Goal: Transaction & Acquisition: Purchase product/service

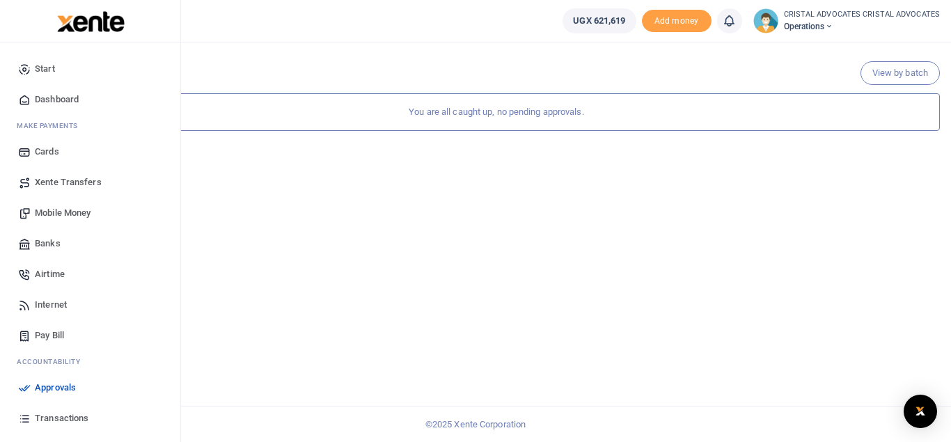
click at [74, 213] on span "Mobile Money" at bounding box center [63, 213] width 56 height 14
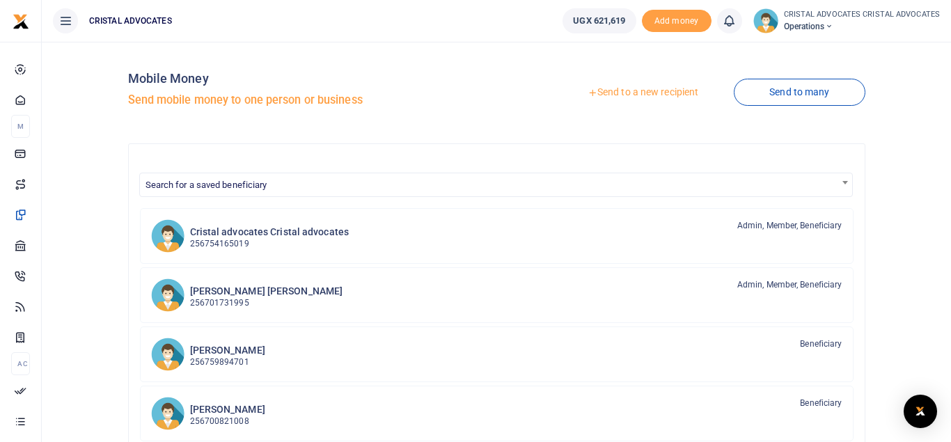
click at [643, 90] on link "Send to a new recipient" at bounding box center [643, 92] width 182 height 25
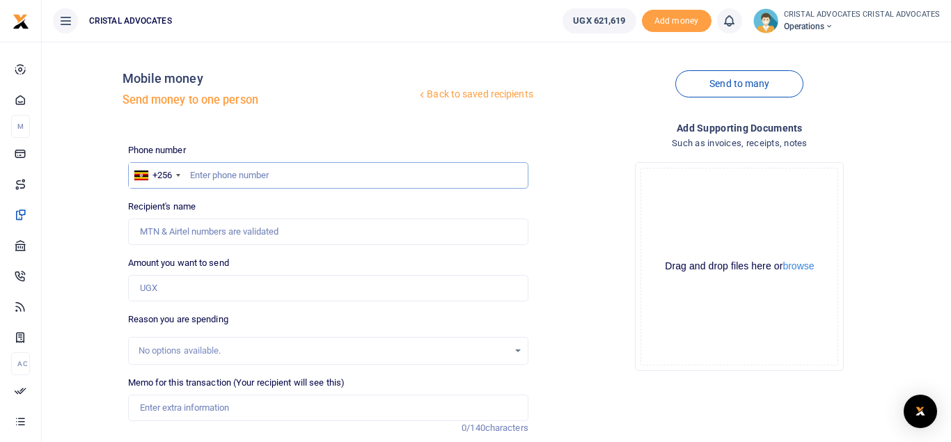
click at [235, 177] on input "text" at bounding box center [328, 175] width 400 height 26
type input "754085664"
type input "Lincoln Kalema"
type input "754085664"
click at [182, 285] on input "Amount you want to send" at bounding box center [328, 288] width 400 height 26
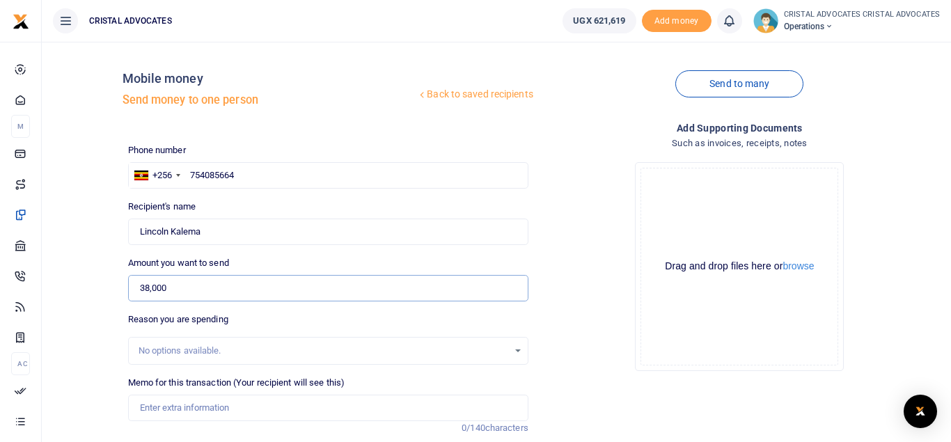
type input "38,000"
click at [228, 400] on input "Memo for this transaction (Your recipient will see this)" at bounding box center [328, 408] width 400 height 26
paste input "The sum is for registering Denys NV's resolution to sell motor vehicles"
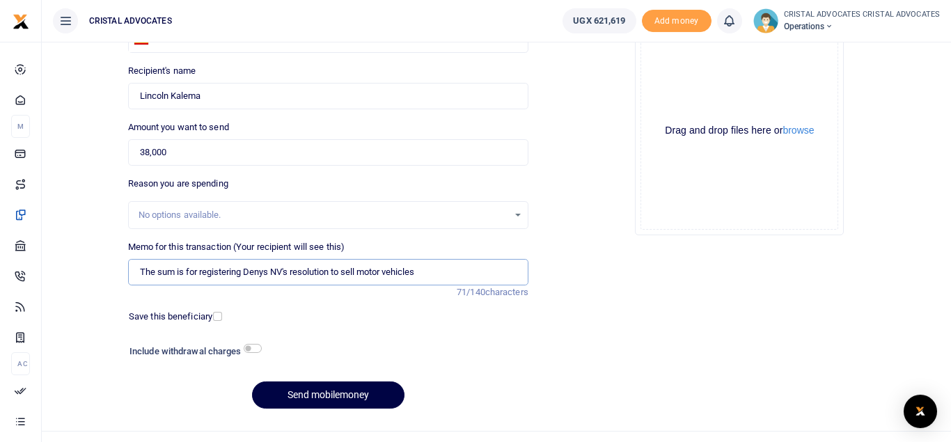
scroll to position [161, 0]
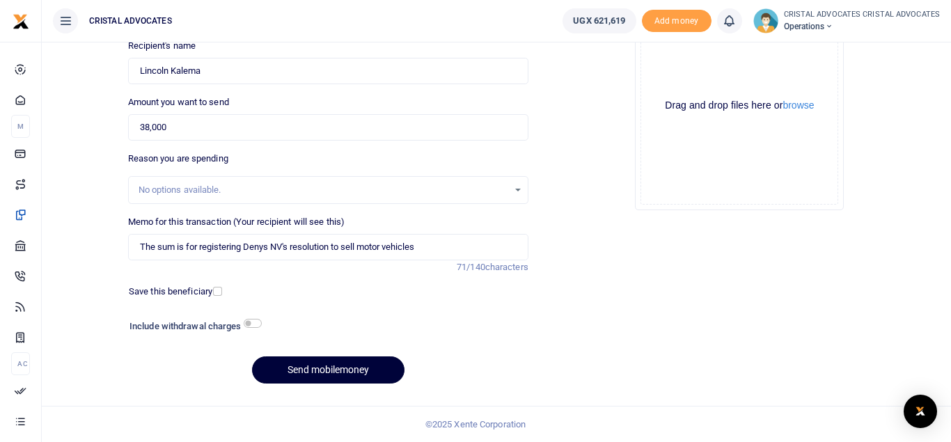
click at [325, 377] on button "Send mobilemoney" at bounding box center [328, 369] width 152 height 27
click at [326, 364] on button "Send mobilemoney" at bounding box center [328, 369] width 152 height 27
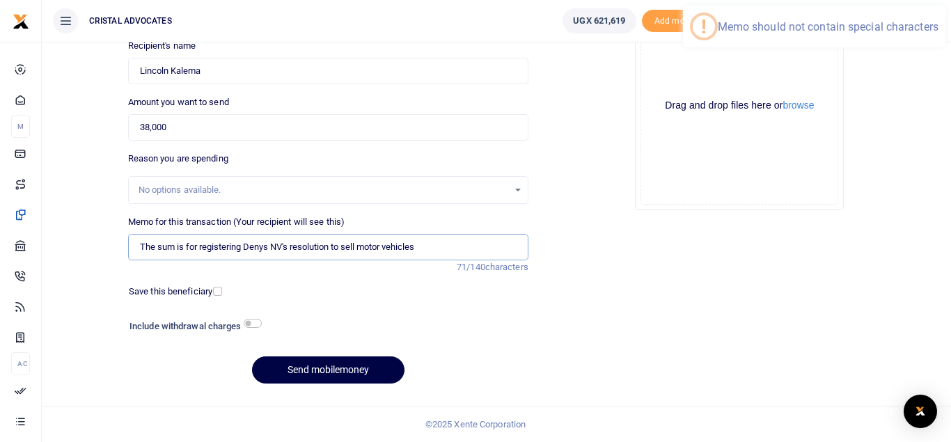
click at [285, 245] on input "The sum is for registering Denys NV's resolution to sell motor vehicles" at bounding box center [328, 247] width 400 height 26
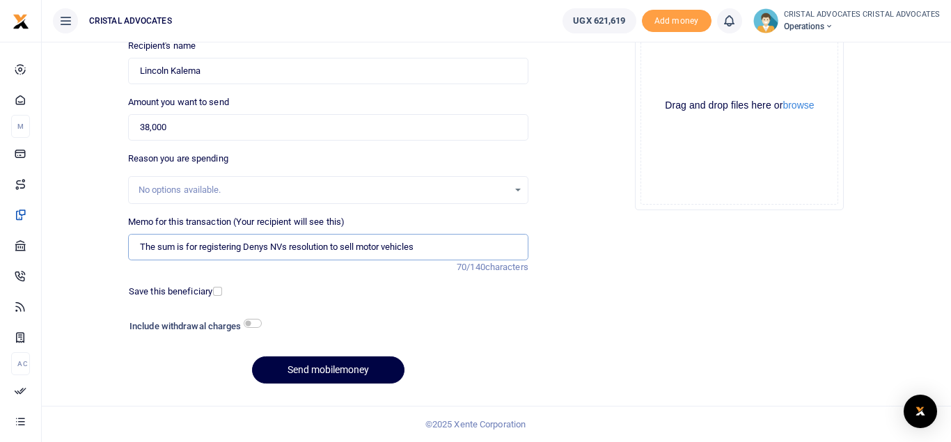
click at [139, 242] on input "The sum is for registering Denys NVs resolution to sell motor vehicles" at bounding box center [328, 247] width 400 height 26
click at [438, 247] on input "The sum is for registering Denys NVs resolution to sell motor vehicles" at bounding box center [328, 247] width 400 height 26
type input "The sum is for registering Denys NVs resolution to sell motor vehicles"
click at [316, 365] on button "Send mobilemoney" at bounding box center [328, 369] width 152 height 27
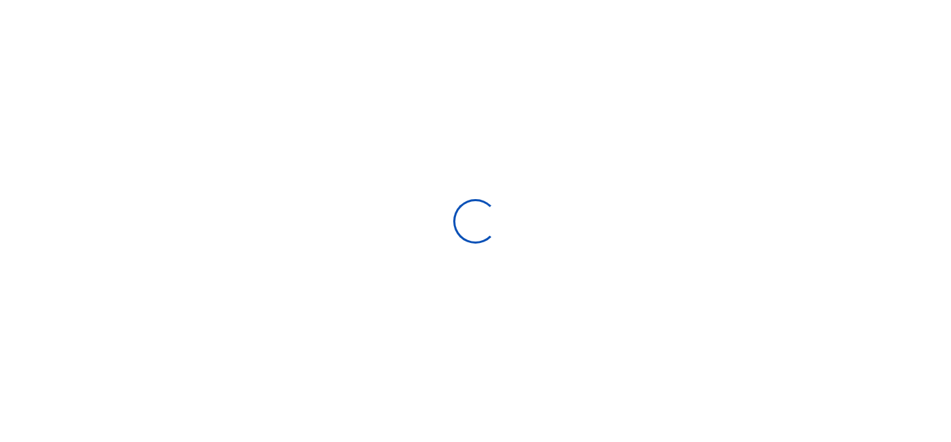
select select "Loading bundles"
select select
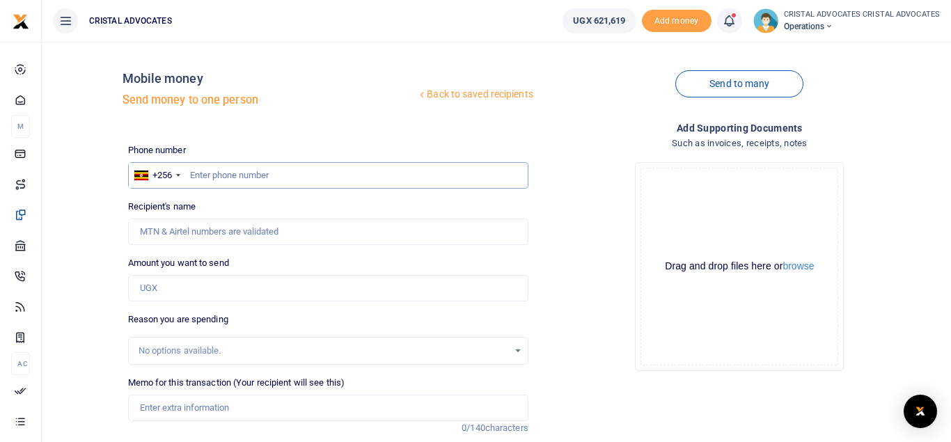
click at [279, 180] on input "text" at bounding box center [328, 175] width 400 height 26
type input "773767592"
type input "Simon Peter Senkungu"
type input "773767592"
click at [185, 292] on input "Amount you want to send" at bounding box center [328, 288] width 400 height 26
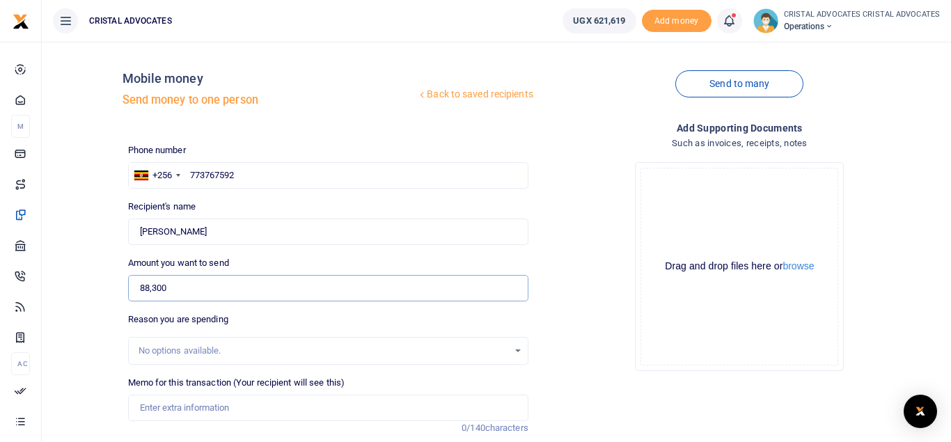
type input "88,300"
click at [191, 401] on input "Memo for this transaction (Your recipient will see this)" at bounding box center [328, 408] width 400 height 26
paste input "Sending documents to and from Masaka, filing fees for a court order and facilit…"
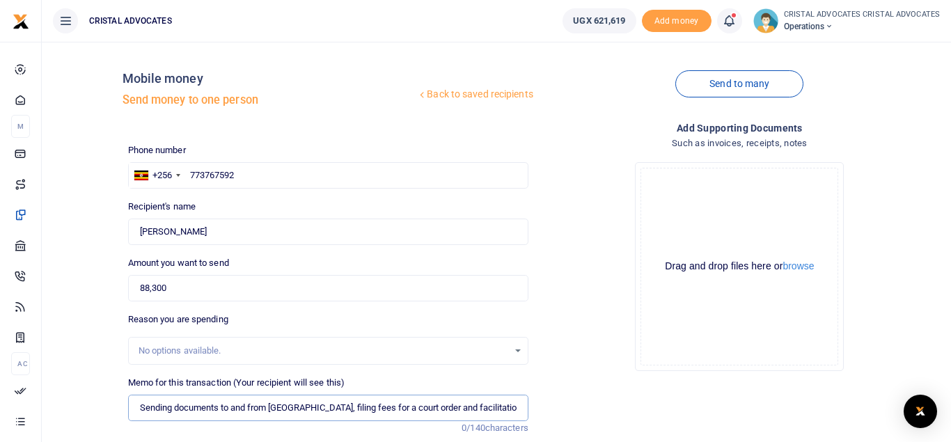
scroll to position [0, 160]
click at [148, 407] on input "Sending documents to and from Masaka, filing fees for a court order and facilit…" at bounding box center [328, 408] width 400 height 26
click at [454, 408] on input "Sending documents to and from Masaka filing fees for a court order and facilita…" at bounding box center [328, 408] width 400 height 26
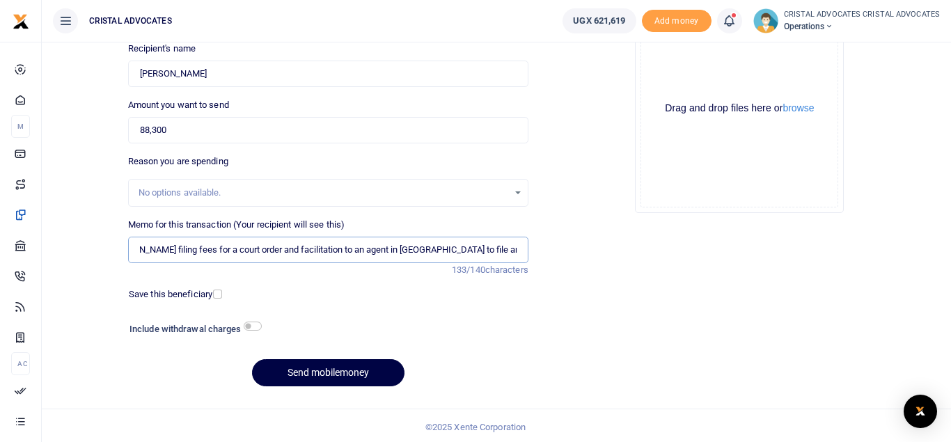
scroll to position [161, 0]
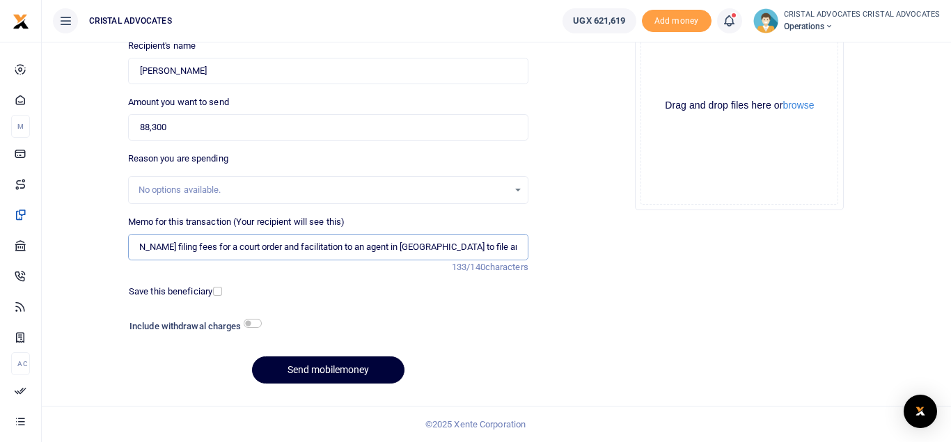
type input "Sending documents to and from Masaka filing fees for a court order and facilita…"
click at [330, 373] on button "Send mobilemoney" at bounding box center [328, 369] width 152 height 27
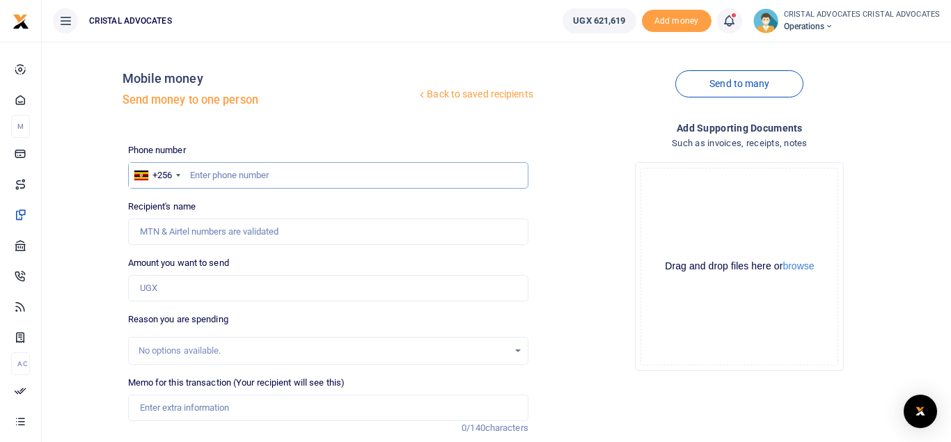
click at [289, 172] on input "text" at bounding box center [328, 175] width 400 height 26
type input "775603106"
type input "Chris Mukama"
type input "775603106"
click at [206, 299] on input "Amount you want to send" at bounding box center [328, 288] width 400 height 26
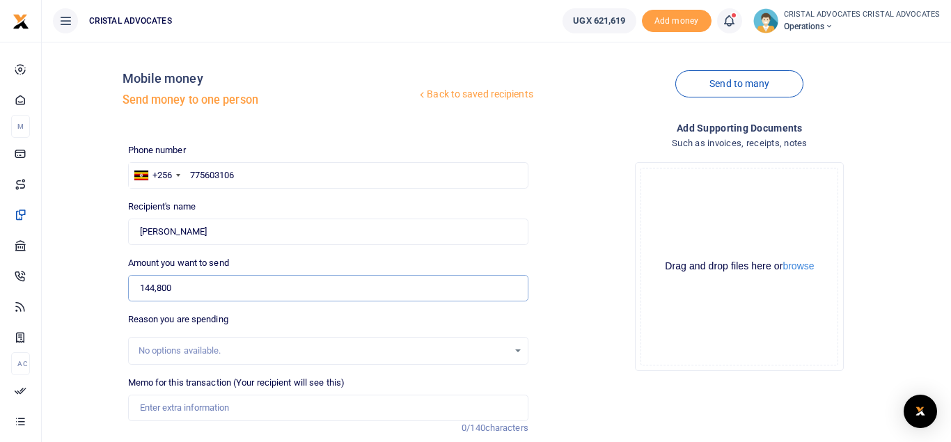
type input "144,800"
click at [216, 349] on div "No options available." at bounding box center [324, 351] width 370 height 14
click at [216, 411] on input "Memo for this transaction (Your recipient will see this)" at bounding box center [328, 408] width 400 height 26
paste input "Translation of 2 documents"
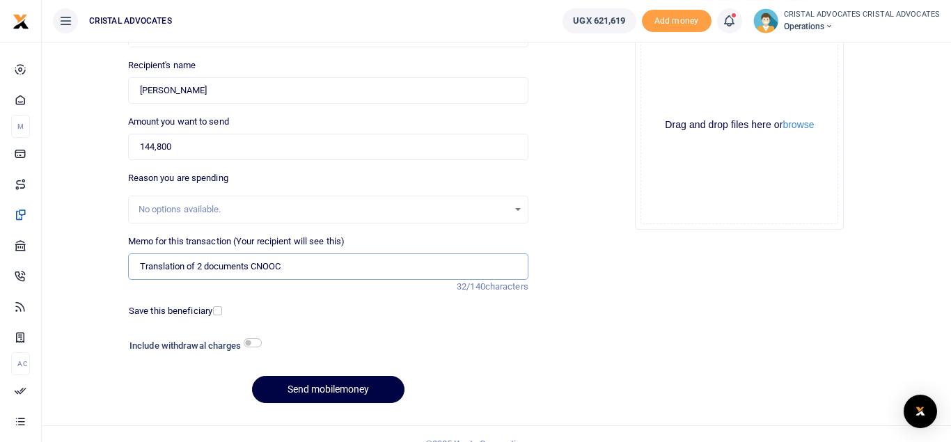
scroll to position [143, 0]
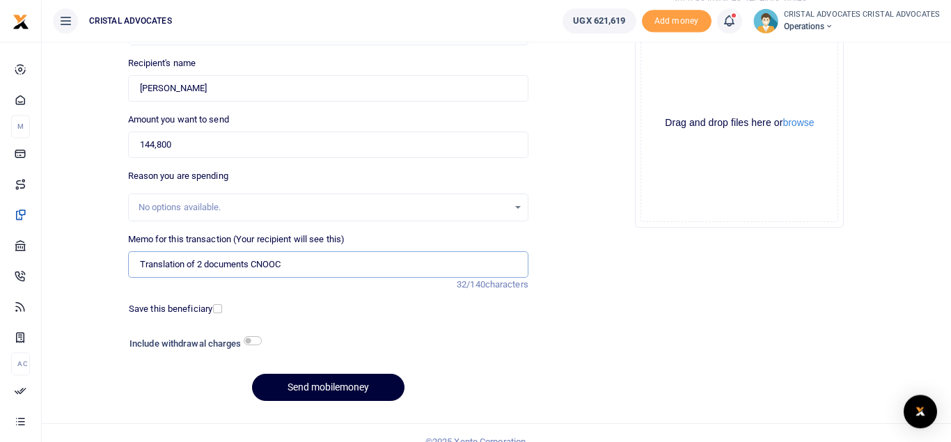
type input "Translation of 2 documents CNOOC"
click at [317, 388] on button "Send mobilemoney" at bounding box center [328, 387] width 152 height 27
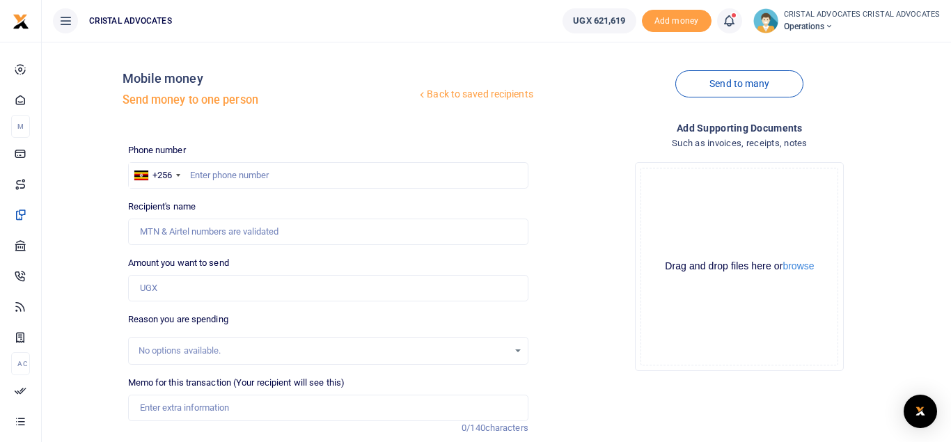
click at [728, 19] on icon at bounding box center [729, 20] width 14 height 15
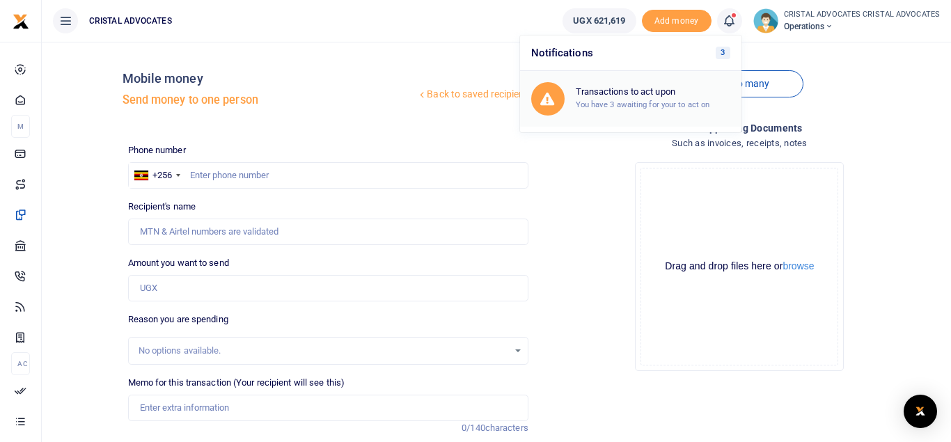
click at [688, 96] on h6 "Transactions to act upon" at bounding box center [653, 91] width 155 height 11
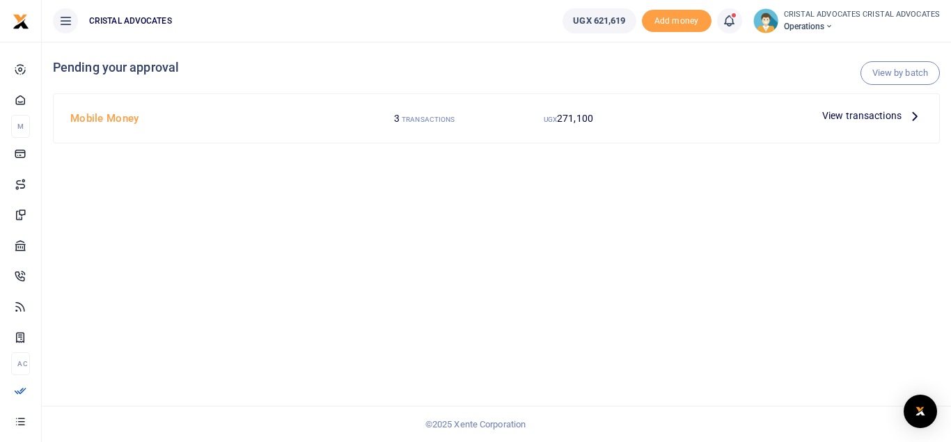
click at [876, 122] on span "View transactions" at bounding box center [861, 115] width 79 height 15
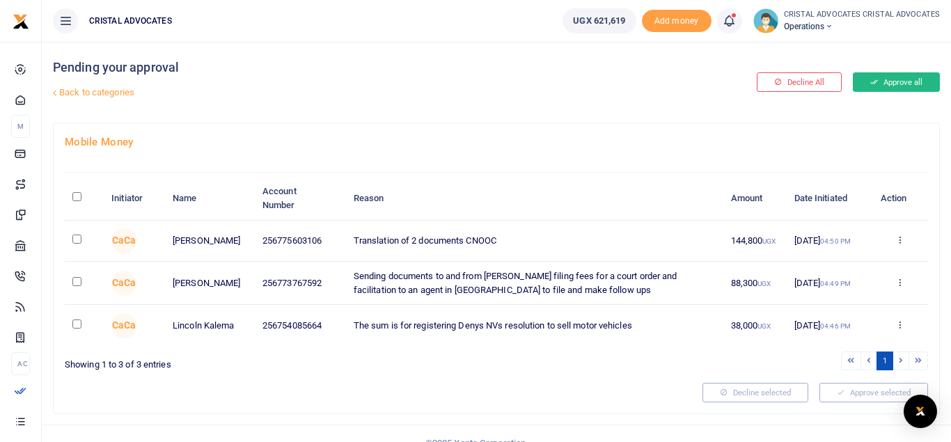
click at [886, 84] on button "Approve all" at bounding box center [896, 81] width 87 height 19
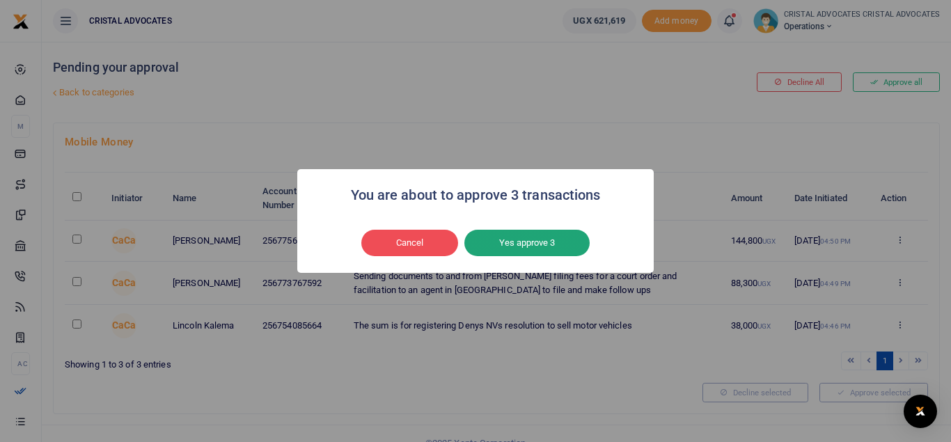
click at [526, 240] on button "Yes approve 3" at bounding box center [526, 243] width 125 height 26
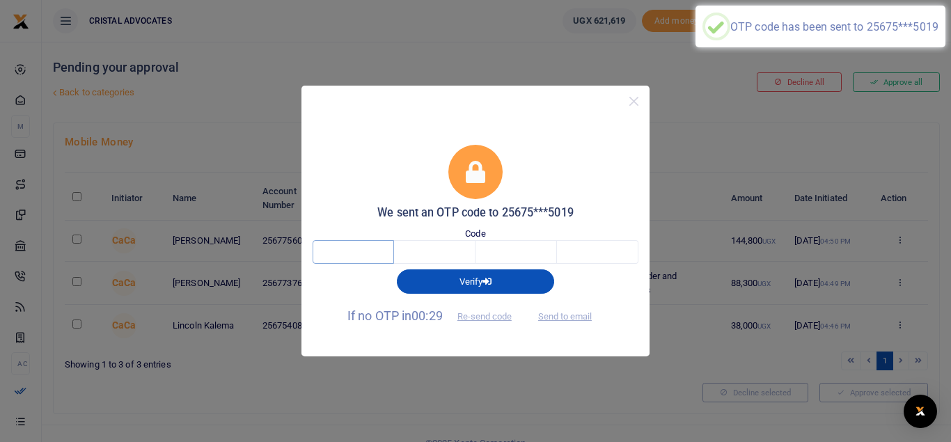
click at [359, 249] on input "text" at bounding box center [353, 252] width 81 height 24
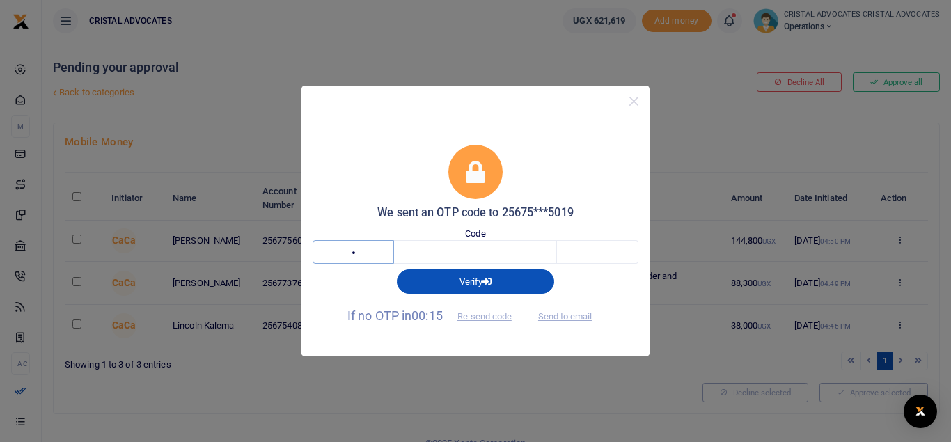
type input "2"
type input "5"
type input "3"
type input "2"
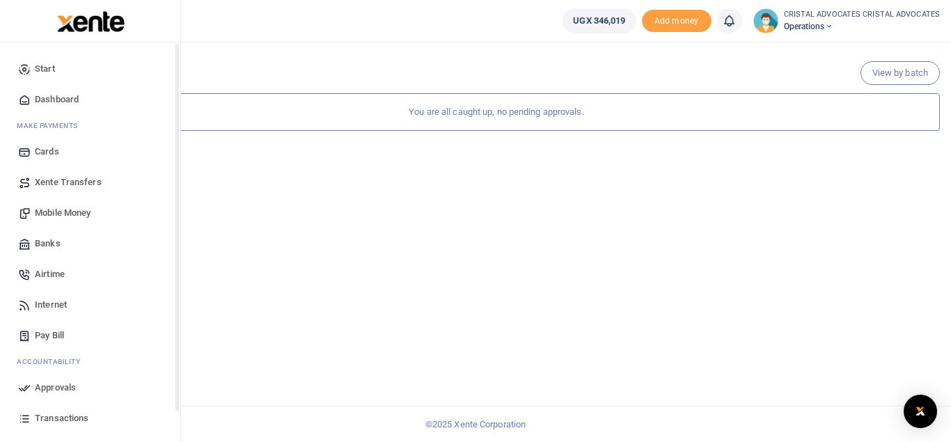
click at [73, 217] on span "Mobile Money" at bounding box center [63, 213] width 56 height 14
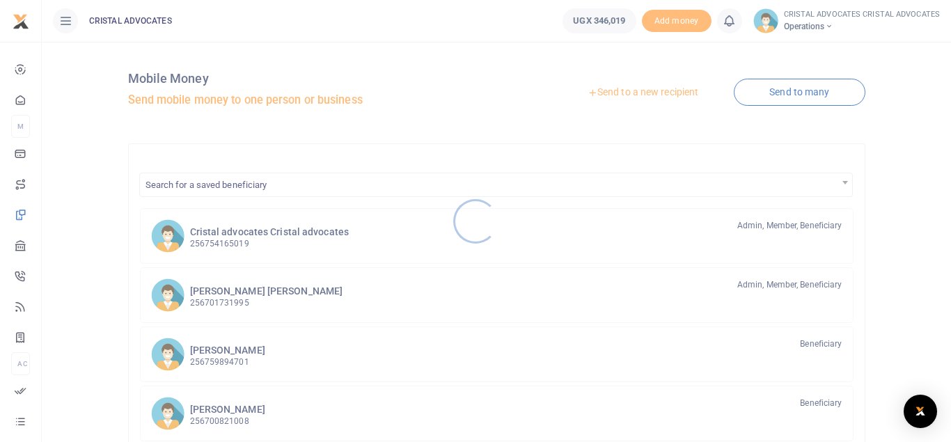
click at [250, 232] on div at bounding box center [475, 221] width 951 height 442
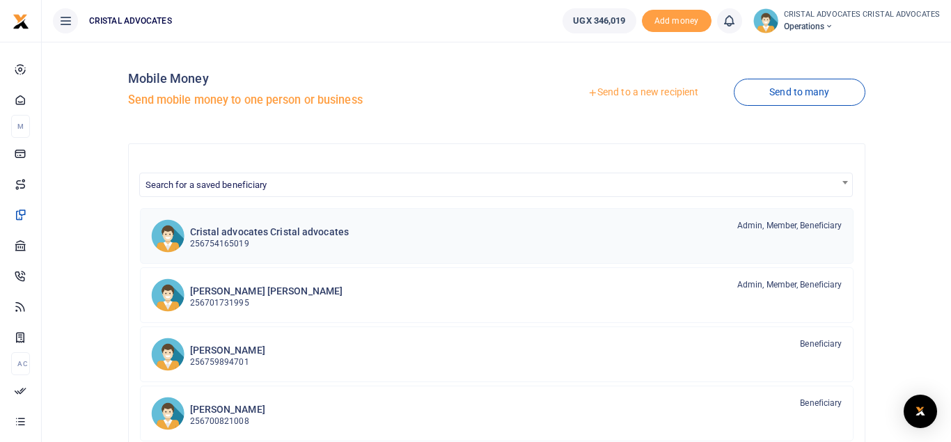
click at [494, 225] on div "Cristal advocates Cristal advocates 256754165019 Admin, Member, Beneficiary" at bounding box center [516, 235] width 652 height 32
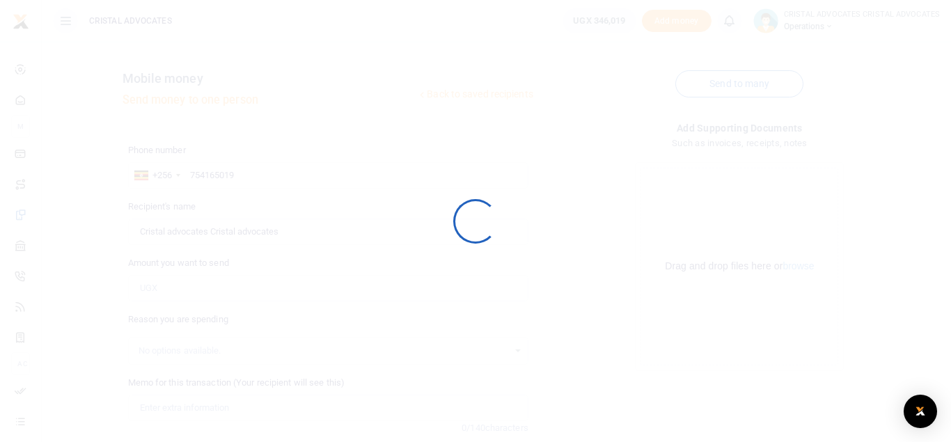
scroll to position [135, 0]
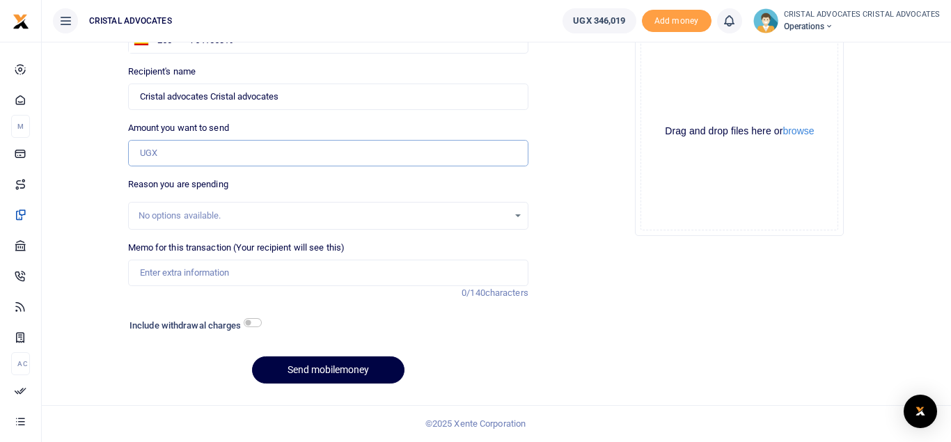
click at [178, 153] on input "Amount you want to send" at bounding box center [328, 153] width 400 height 26
type input "133,000"
click at [254, 329] on h6 "Include withdrawal charges" at bounding box center [191, 325] width 125 height 11
click at [250, 320] on input "checkbox" at bounding box center [253, 322] width 18 height 9
checkbox input "true"
